Goal: Task Accomplishment & Management: Manage account settings

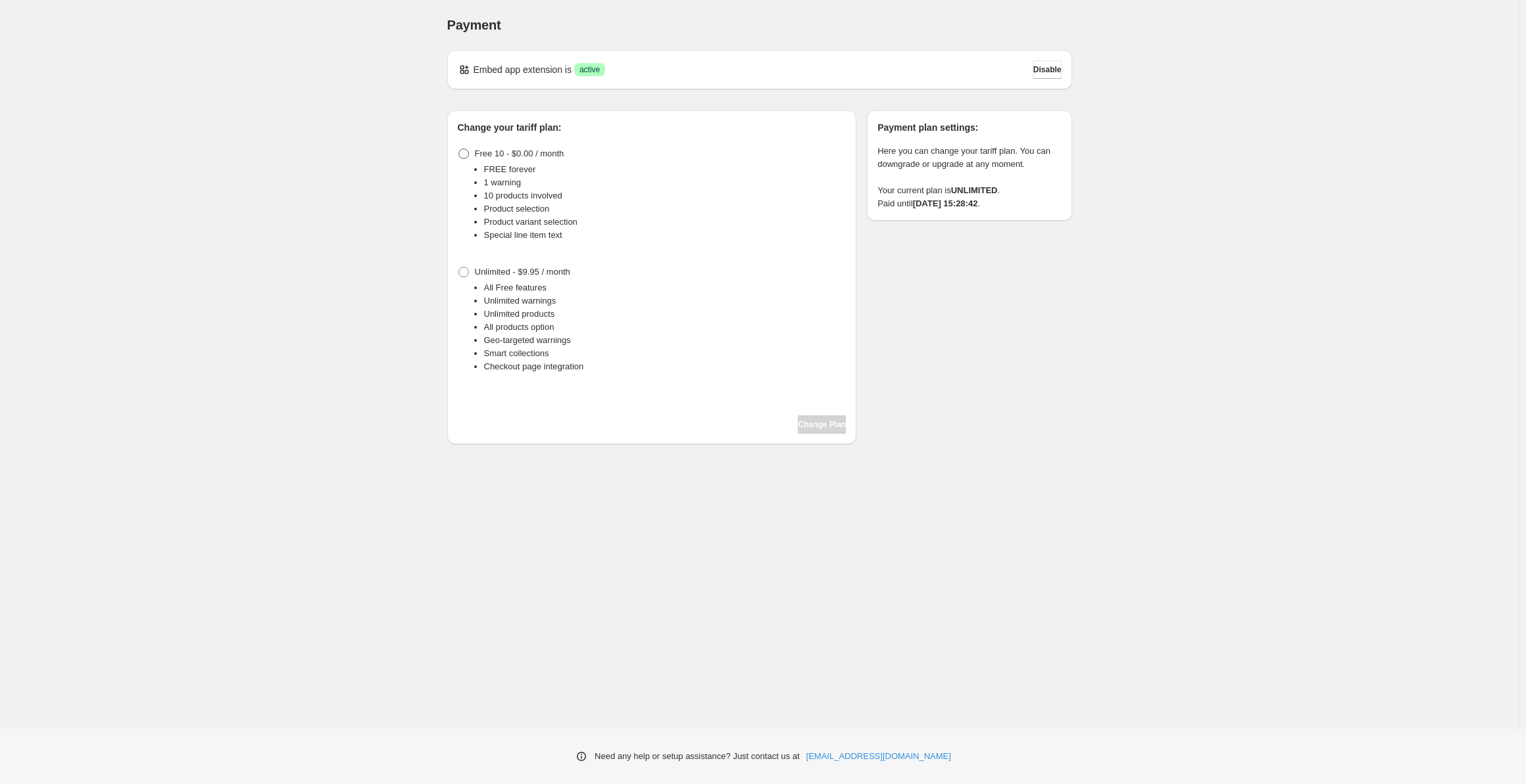
click at [470, 152] on label "Free 10 - $0.00 / month" at bounding box center [511, 153] width 107 height 19
click at [807, 425] on span "Change Plan" at bounding box center [822, 424] width 48 height 10
click at [834, 422] on span "Change Plan" at bounding box center [822, 424] width 48 height 10
